Goal: Information Seeking & Learning: Learn about a topic

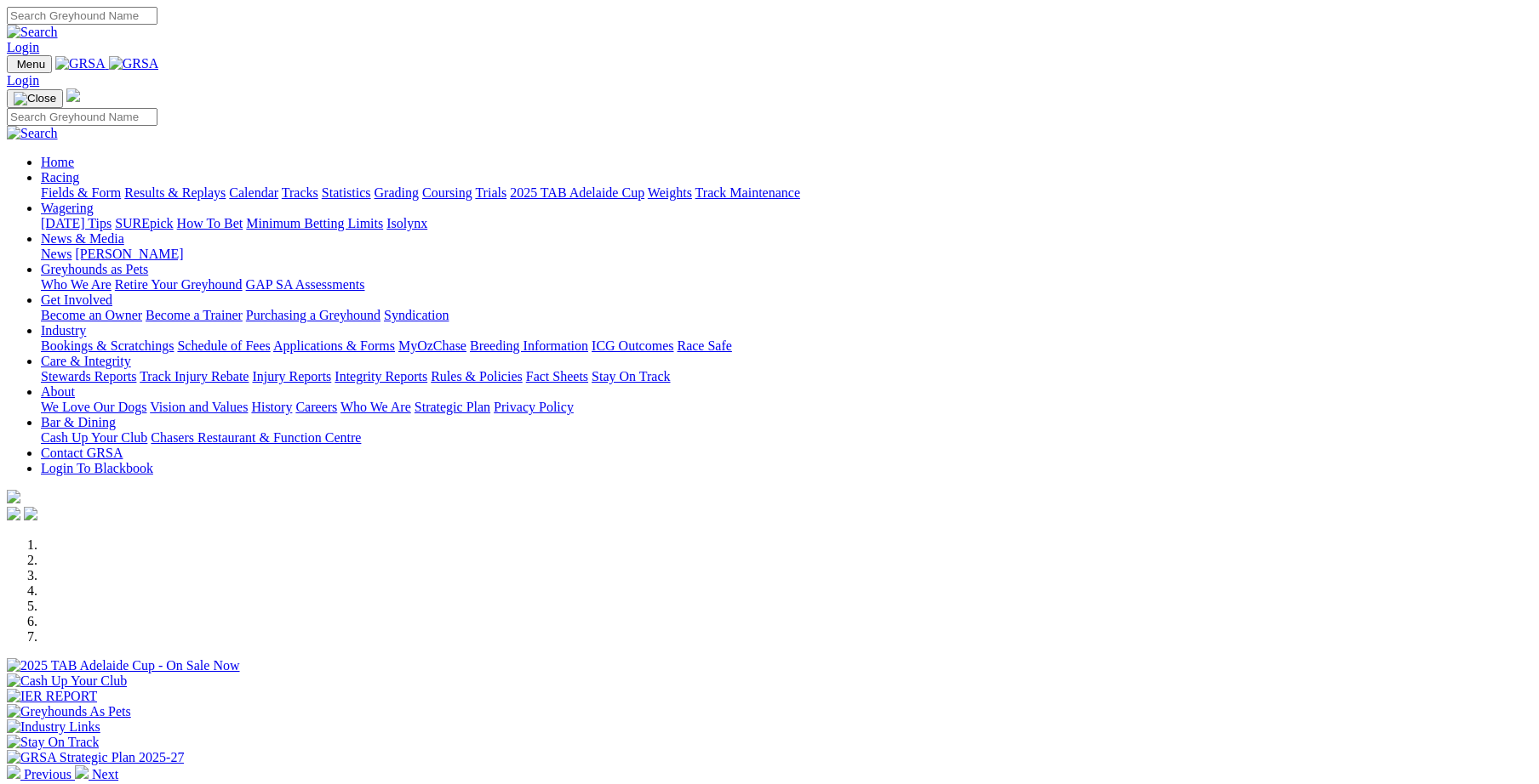
scroll to position [705, 0]
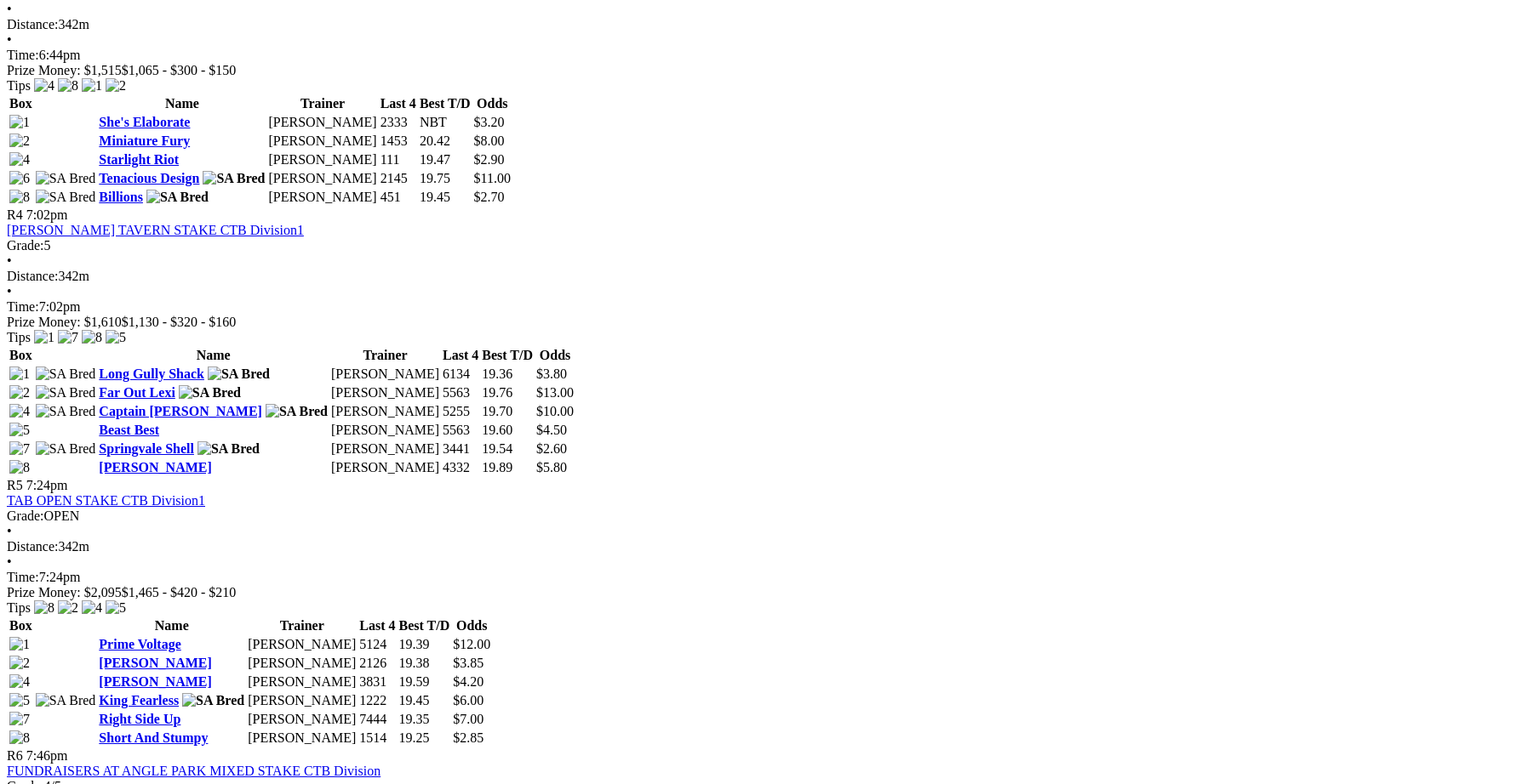
scroll to position [1411, 0]
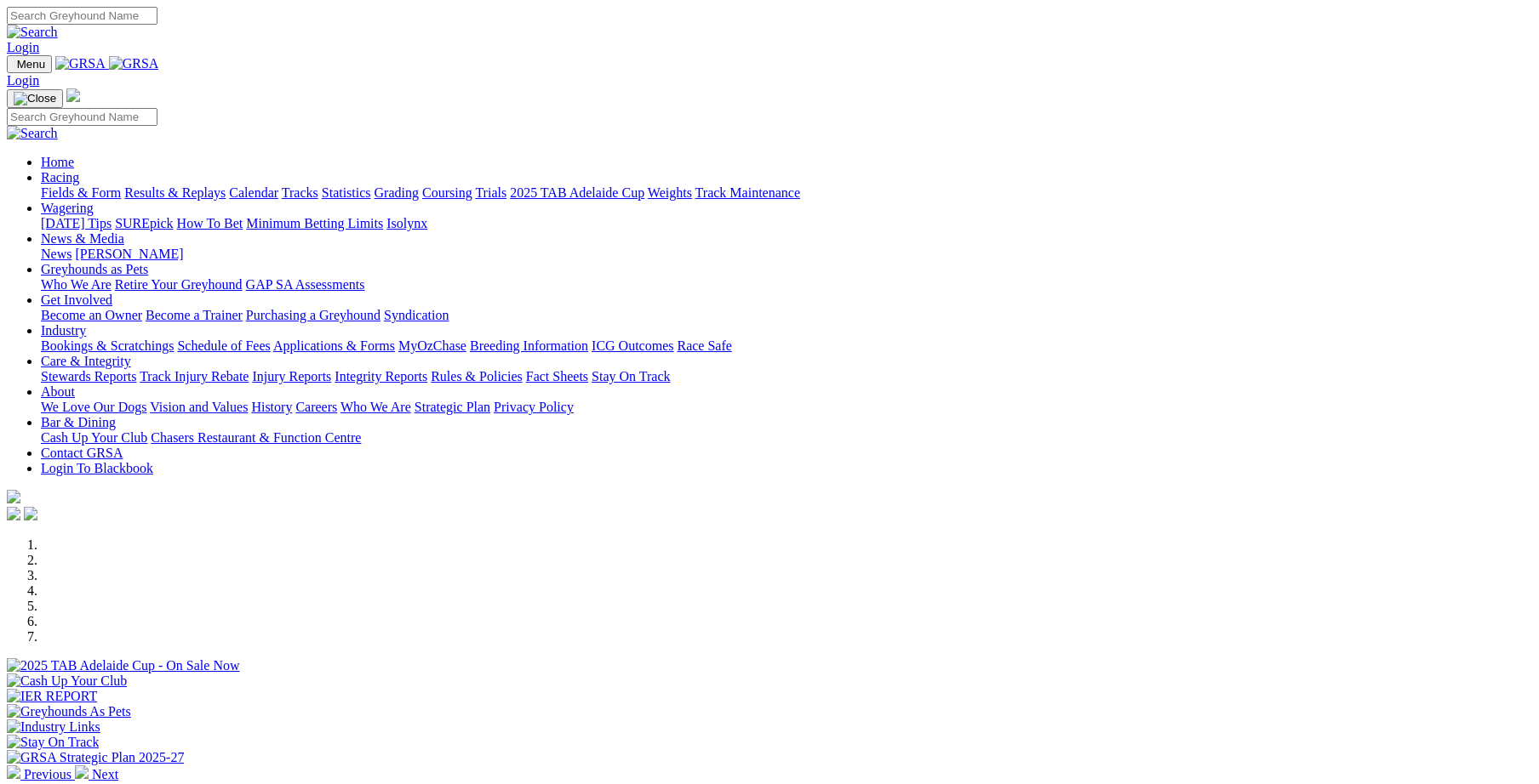
scroll to position [471, 0]
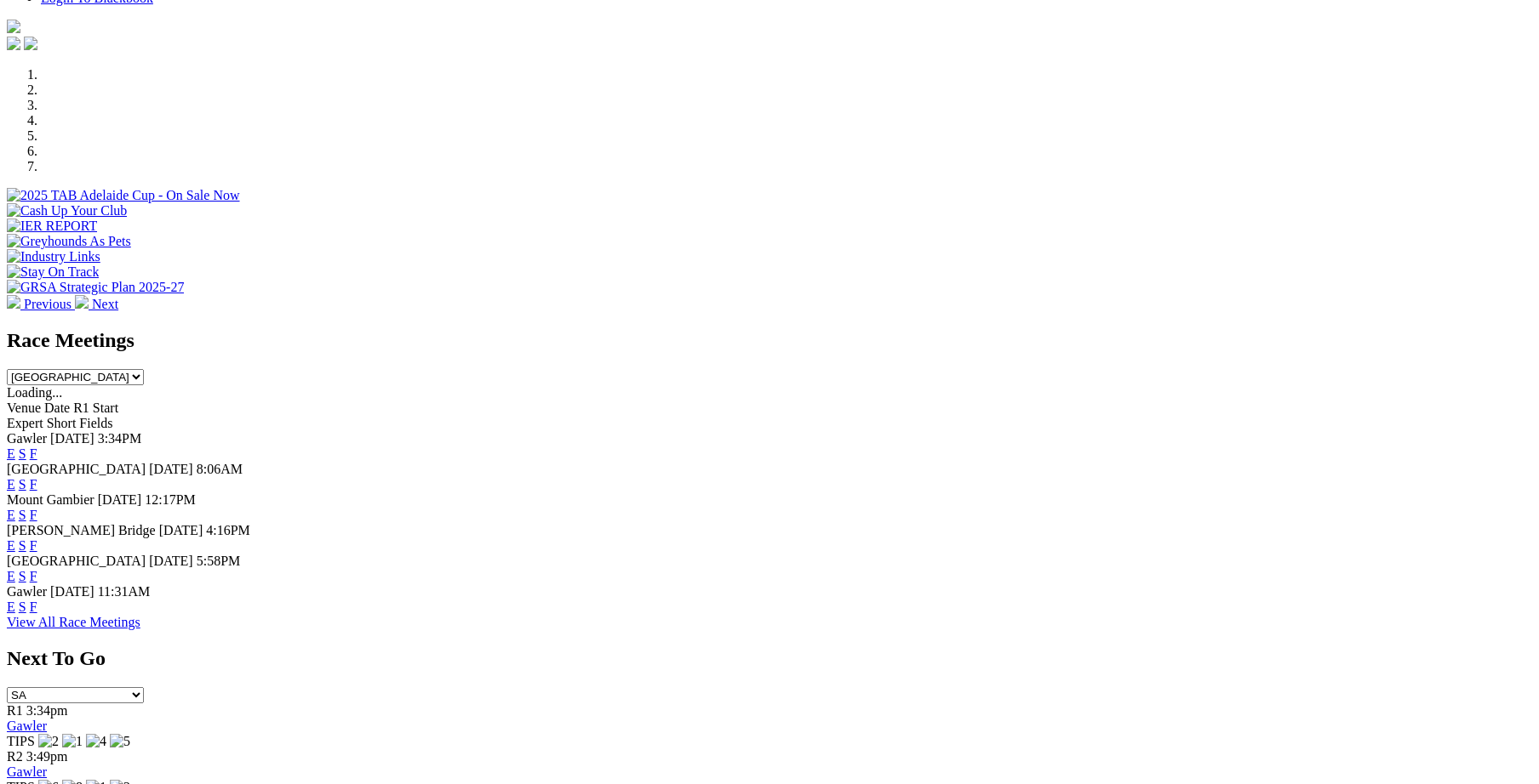
click at [38, 569] on link "F" at bounding box center [33, 576] width 8 height 14
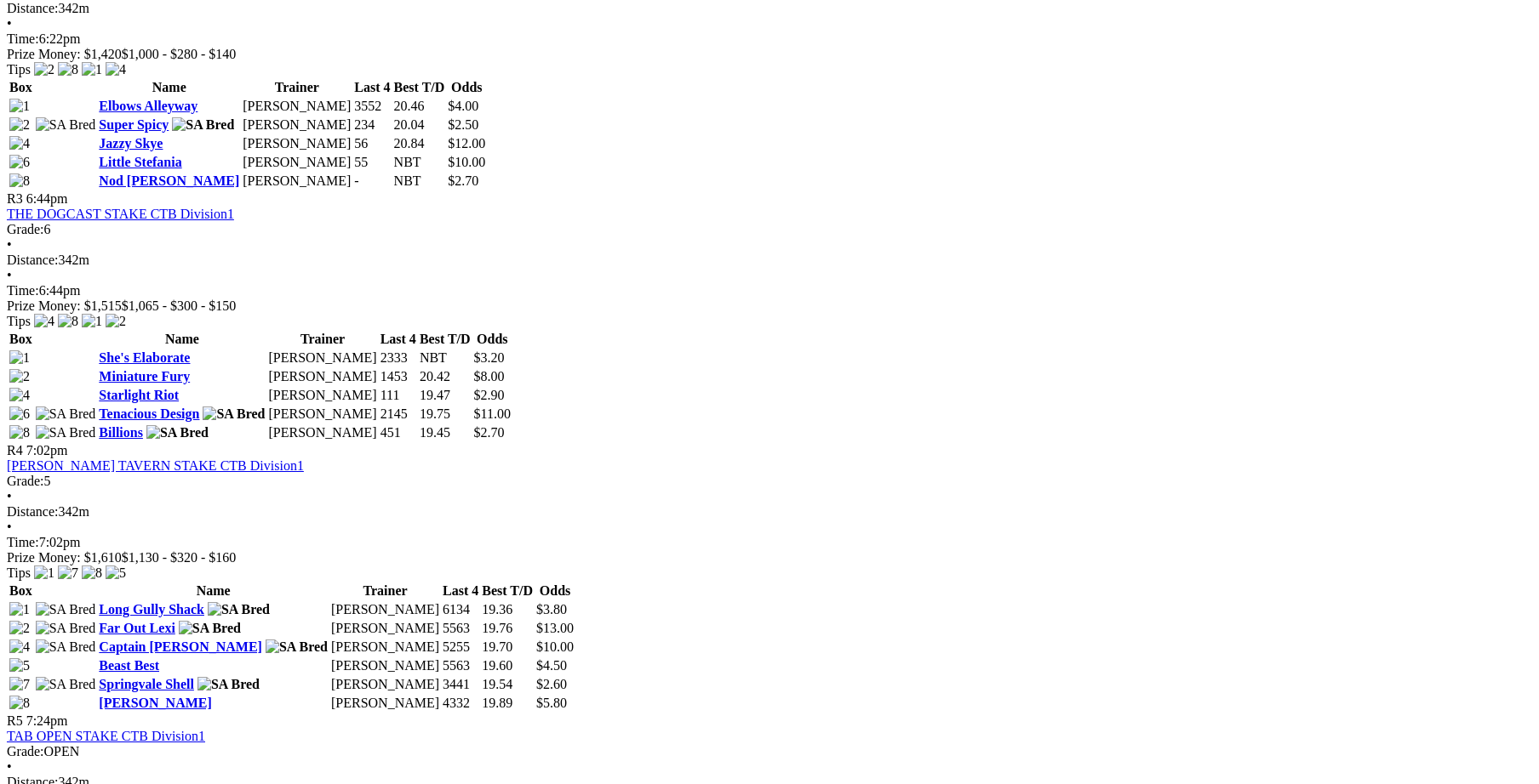
scroll to position [1177, 0]
